Goal: Task Accomplishment & Management: Use online tool/utility

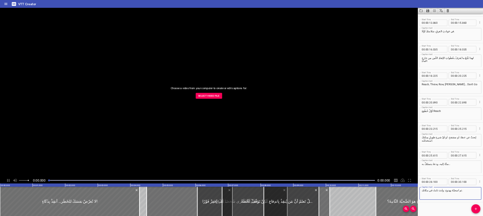
scroll to position [316, 0]
click at [415, 198] on div "Choose a video from your computer to create or edit captions for: Select Video …" at bounding box center [418, 186] width 836 height 340
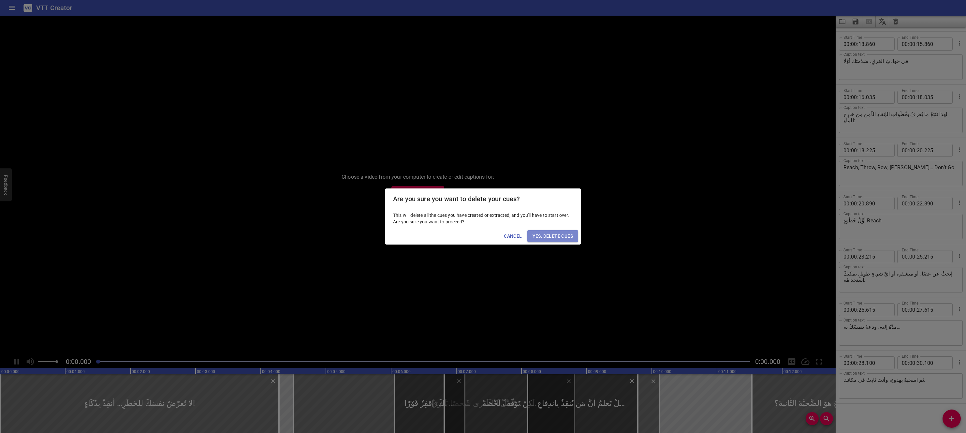
click at [565, 235] on span "Yes, Delete Cues" at bounding box center [553, 236] width 40 height 8
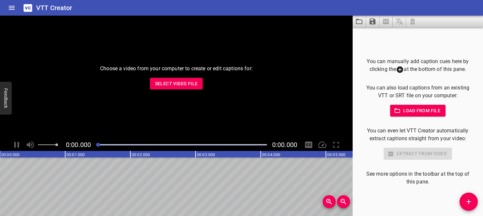
click at [184, 87] on span "Select Video File" at bounding box center [176, 84] width 43 height 8
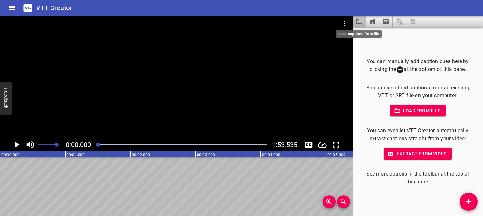
click at [359, 24] on icon "Load captions from file" at bounding box center [359, 21] width 7 height 5
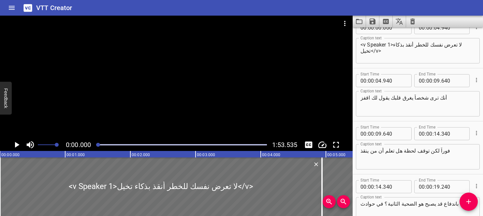
scroll to position [0, 0]
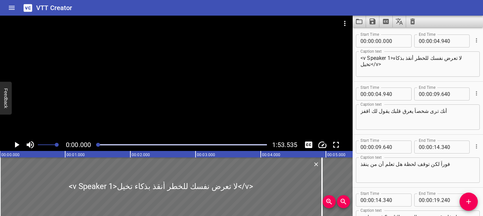
click at [393, 58] on textarea "<v Speaker 1>لا تعرض نفسك للخطر أنقذ بذكاء تخيل</v>" at bounding box center [417, 64] width 115 height 19
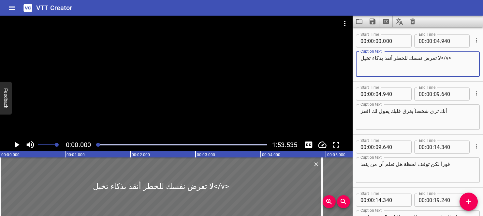
click at [424, 57] on textarea "لا تعرض نفسك للخطر أنقذ بذكاء تخيل</v>" at bounding box center [417, 64] width 115 height 19
click at [364, 59] on textarea "لا تعرض نفسك للخطر أنقذ بذكاء تخيل" at bounding box center [417, 64] width 115 height 19
type textarea "لا تعرض نفسك للخطر أنقذ بذكاء"
click at [431, 109] on textarea "أنك ترى شخصاً يغرق قلبك يقول لك اقفز" at bounding box center [417, 117] width 115 height 19
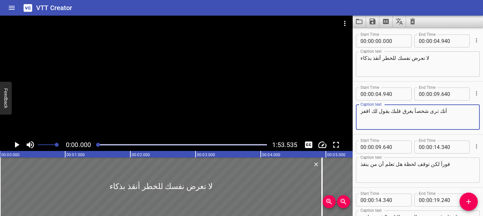
paste textarea "تخيل"
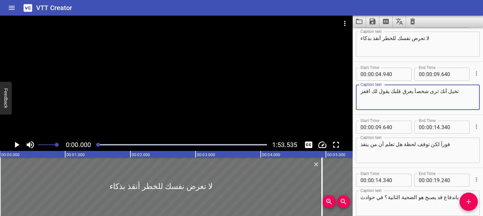
scroll to position [25, 0]
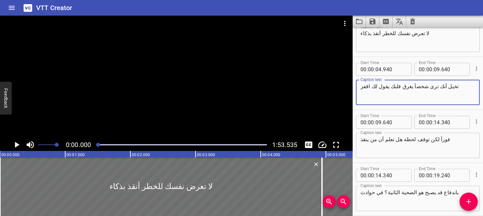
click at [389, 86] on textarea "تخيل أنك ترى شخصاً يغرق قلبك يقول لك اقفز" at bounding box center [417, 92] width 115 height 19
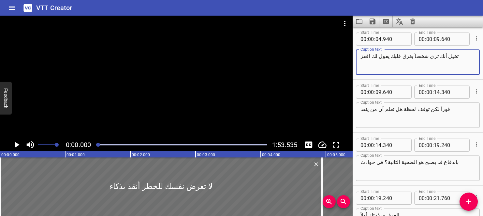
scroll to position [58, 0]
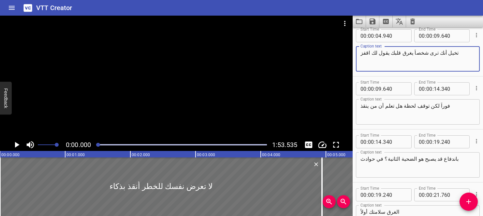
type textarea "تخيل أنك ترى شخصاً يغرق قلبك يقول لك اقفز"
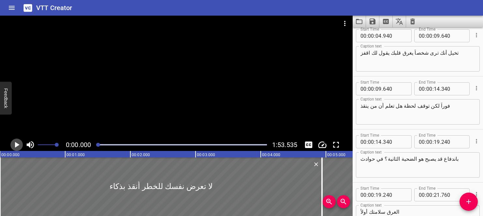
click at [16, 144] on icon "Play/Pause" at bounding box center [17, 145] width 5 height 6
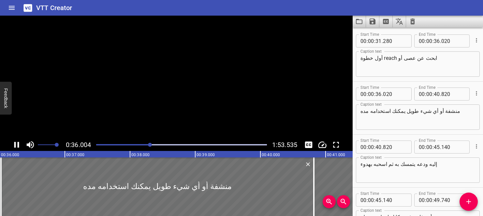
scroll to position [0, 0]
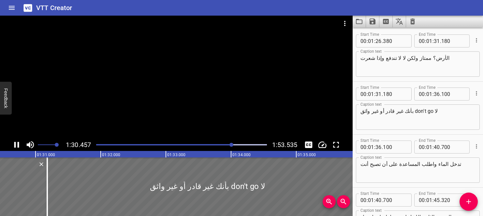
click at [334, 102] on div at bounding box center [176, 77] width 353 height 123
